Goal: Find specific page/section: Locate a particular part of the current website

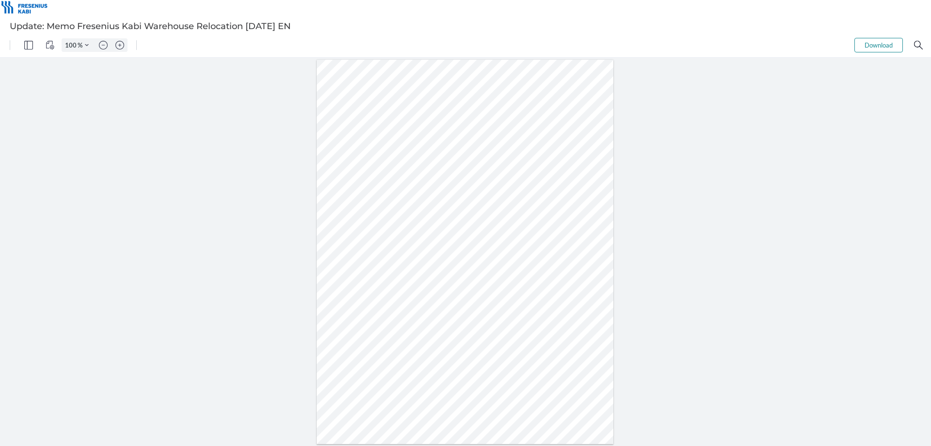
drag, startPoint x: 391, startPoint y: 191, endPoint x: 494, endPoint y: 194, distance: 102.9
click at [489, 188] on div at bounding box center [465, 252] width 297 height 384
click at [506, 196] on div at bounding box center [465, 252] width 297 height 384
drag, startPoint x: 462, startPoint y: 219, endPoint x: 468, endPoint y: 224, distance: 7.6
click at [468, 224] on div at bounding box center [465, 252] width 297 height 384
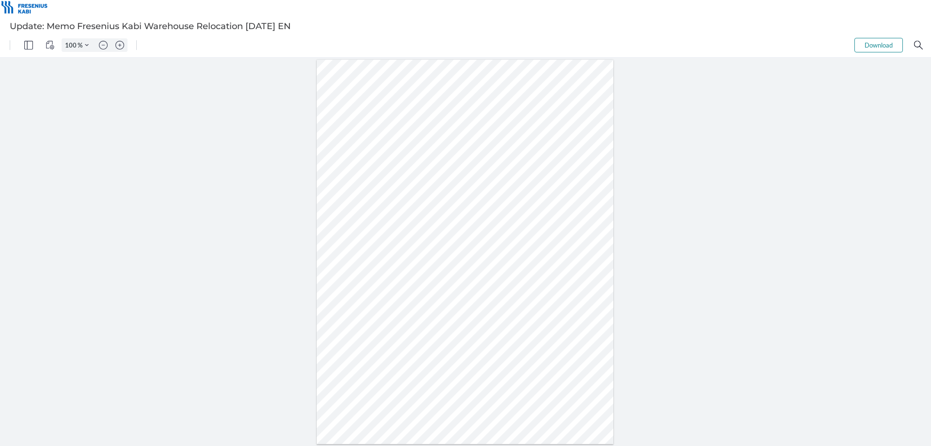
click at [487, 225] on div at bounding box center [465, 252] width 297 height 384
drag, startPoint x: 367, startPoint y: 225, endPoint x: 412, endPoint y: 230, distance: 44.9
click at [412, 230] on div at bounding box center [465, 252] width 297 height 384
click at [412, 233] on div at bounding box center [465, 252] width 297 height 384
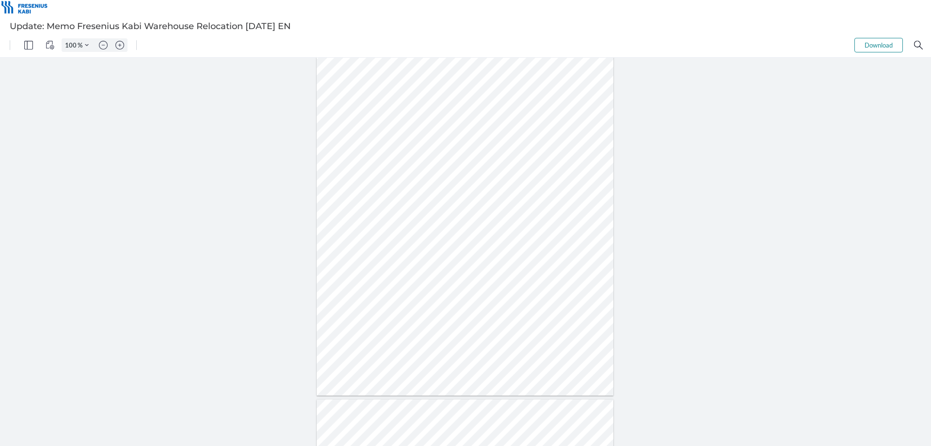
drag, startPoint x: 396, startPoint y: 165, endPoint x: 481, endPoint y: 172, distance: 85.7
click at [481, 172] on div at bounding box center [465, 203] width 297 height 384
drag, startPoint x: 409, startPoint y: 179, endPoint x: 550, endPoint y: 193, distance: 141.3
click at [550, 193] on div at bounding box center [465, 203] width 297 height 384
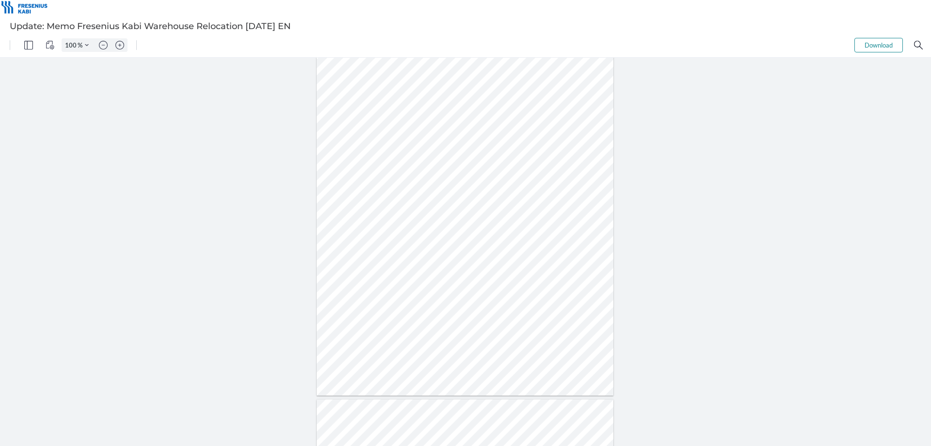
drag, startPoint x: 406, startPoint y: 197, endPoint x: 498, endPoint y: 200, distance: 91.2
click at [498, 200] on div at bounding box center [465, 203] width 297 height 384
click at [511, 200] on div at bounding box center [465, 203] width 297 height 384
drag, startPoint x: 432, startPoint y: 309, endPoint x: 460, endPoint y: 309, distance: 27.6
click at [460, 309] on div at bounding box center [465, 203] width 297 height 384
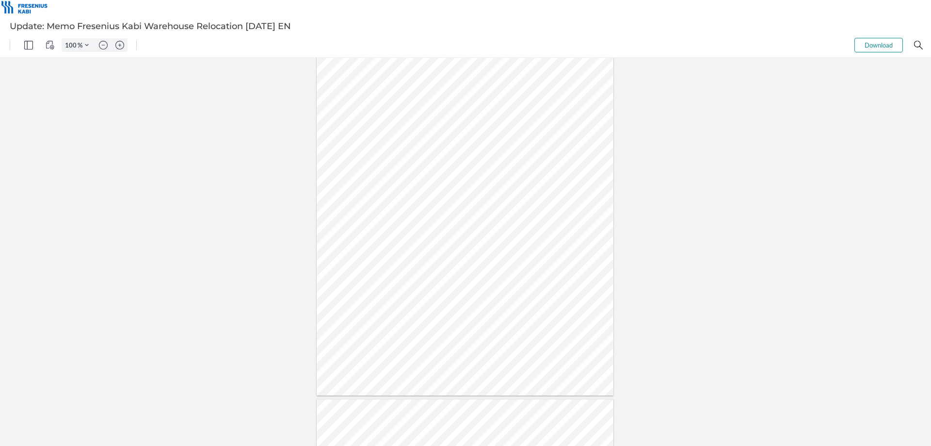
click at [469, 316] on div at bounding box center [465, 203] width 297 height 384
drag, startPoint x: 402, startPoint y: 258, endPoint x: 458, endPoint y: 260, distance: 56.3
click at [458, 260] on div at bounding box center [465, 397] width 297 height 384
click at [498, 263] on div at bounding box center [465, 397] width 297 height 384
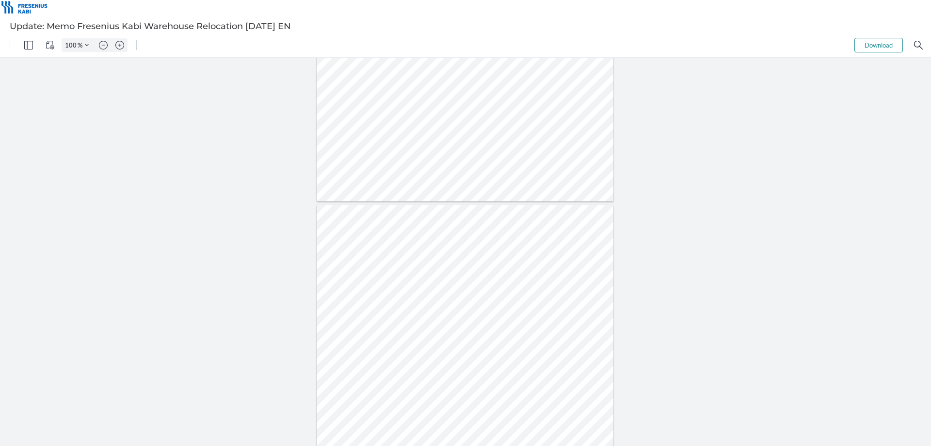
drag, startPoint x: 394, startPoint y: 270, endPoint x: 472, endPoint y: 281, distance: 79.4
click at [472, 281] on div at bounding box center [465, 397] width 297 height 384
drag, startPoint x: 371, startPoint y: 291, endPoint x: 484, endPoint y: 300, distance: 113.9
click at [484, 300] on div at bounding box center [465, 397] width 297 height 384
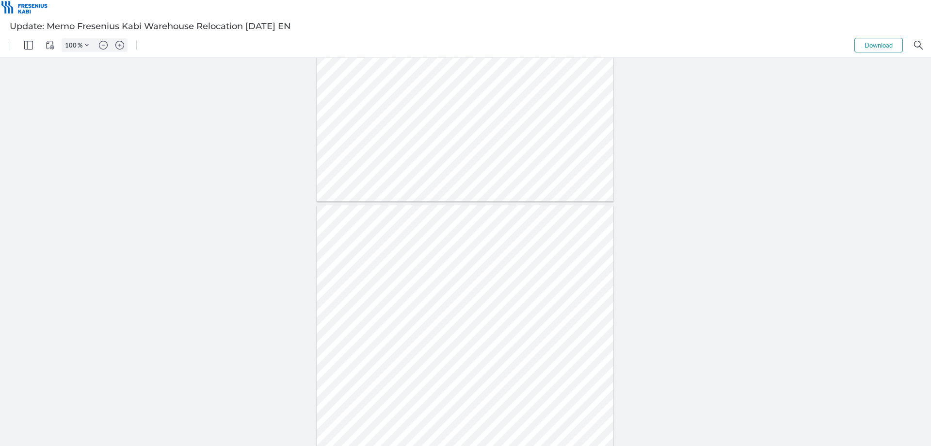
click at [389, 299] on div at bounding box center [465, 397] width 297 height 384
drag, startPoint x: 400, startPoint y: 335, endPoint x: 476, endPoint y: 338, distance: 75.7
click at [476, 338] on div at bounding box center [465, 397] width 297 height 384
drag, startPoint x: 380, startPoint y: 342, endPoint x: 501, endPoint y: 350, distance: 121.0
click at [501, 350] on div at bounding box center [465, 397] width 297 height 384
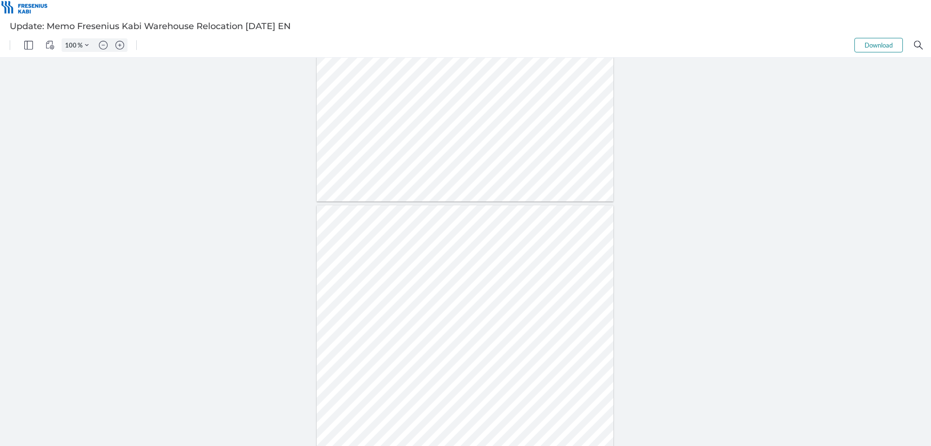
click at [436, 357] on div at bounding box center [465, 397] width 297 height 384
drag, startPoint x: 379, startPoint y: 358, endPoint x: 494, endPoint y: 357, distance: 115.5
click at [494, 357] on div at bounding box center [465, 397] width 297 height 384
click at [503, 360] on div at bounding box center [465, 397] width 297 height 384
drag, startPoint x: 385, startPoint y: 363, endPoint x: 478, endPoint y: 369, distance: 93.8
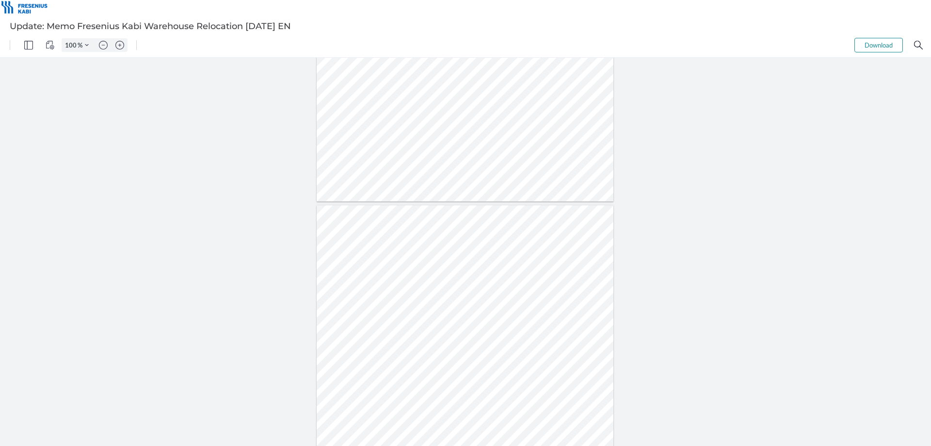
click at [478, 369] on div at bounding box center [465, 397] width 297 height 384
click at [457, 373] on div at bounding box center [465, 397] width 297 height 384
drag, startPoint x: 402, startPoint y: 374, endPoint x: 436, endPoint y: 384, distance: 35.8
click at [436, 384] on div at bounding box center [465, 397] width 297 height 384
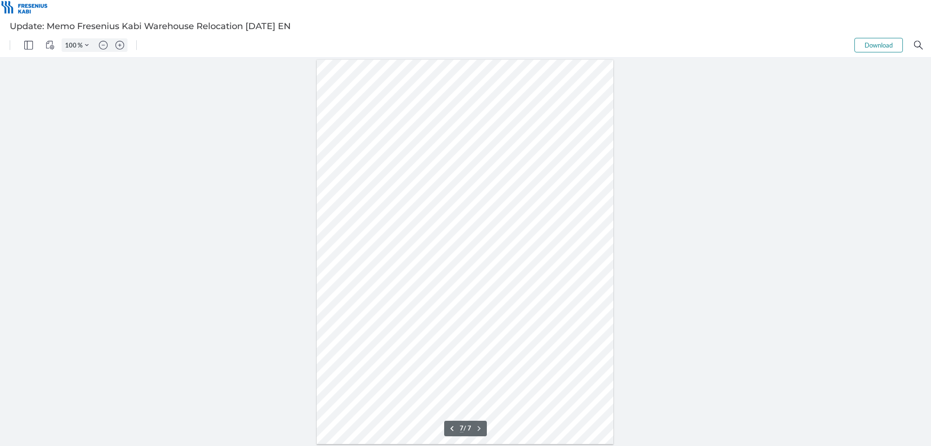
click at [440, 291] on div at bounding box center [465, 252] width 297 height 384
drag, startPoint x: 385, startPoint y: 279, endPoint x: 463, endPoint y: 279, distance: 78.1
click at [463, 279] on div at bounding box center [465, 252] width 297 height 384
drag, startPoint x: 475, startPoint y: 279, endPoint x: 556, endPoint y: 279, distance: 81.0
click at [552, 279] on div at bounding box center [465, 252] width 297 height 384
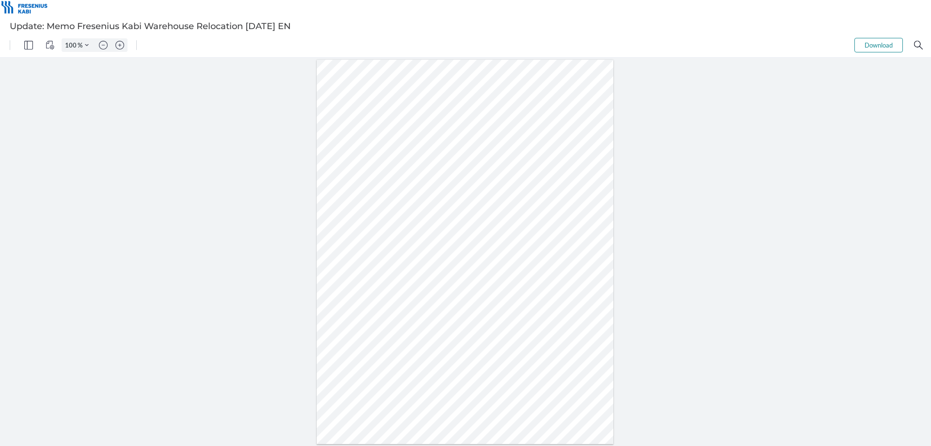
click at [568, 279] on div at bounding box center [465, 252] width 297 height 384
drag, startPoint x: 465, startPoint y: 291, endPoint x: 493, endPoint y: 291, distance: 27.6
click at [493, 291] on div at bounding box center [465, 252] width 297 height 384
click at [493, 296] on div at bounding box center [465, 252] width 297 height 384
drag, startPoint x: 384, startPoint y: 309, endPoint x: 492, endPoint y: 308, distance: 108.7
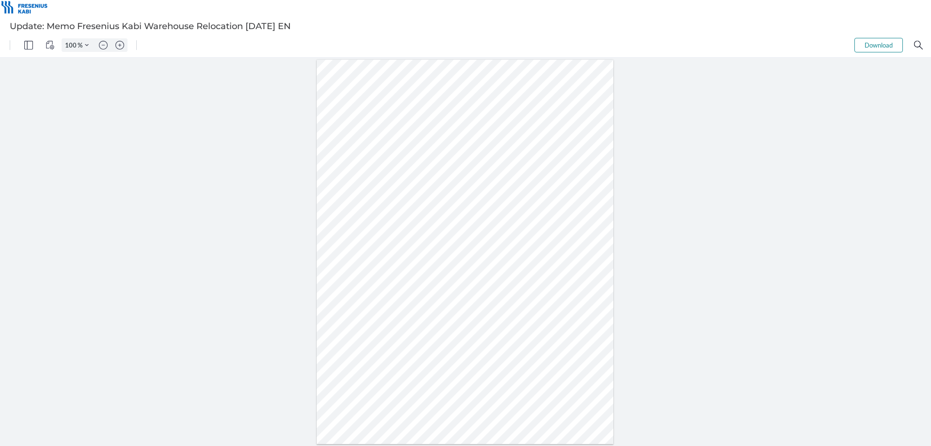
click at [492, 308] on div at bounding box center [465, 252] width 297 height 384
click at [504, 311] on div at bounding box center [465, 252] width 297 height 384
type input "1"
